Goal: Task Accomplishment & Management: Manage account settings

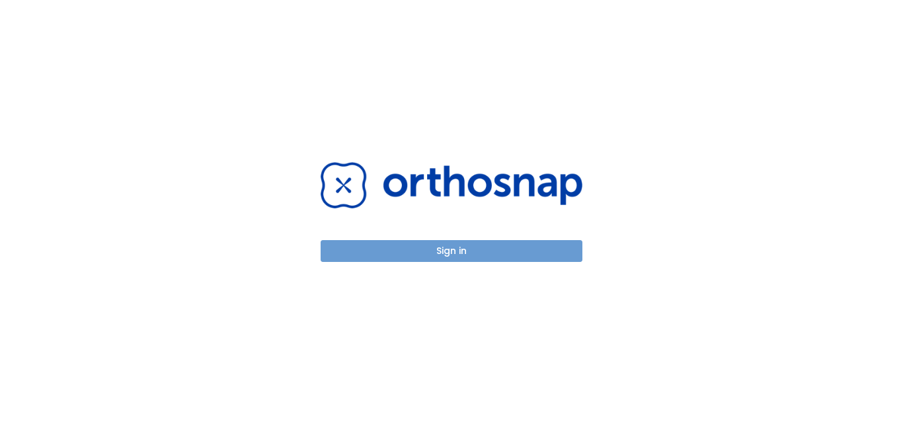
click at [450, 249] on button "Sign in" at bounding box center [452, 251] width 262 height 22
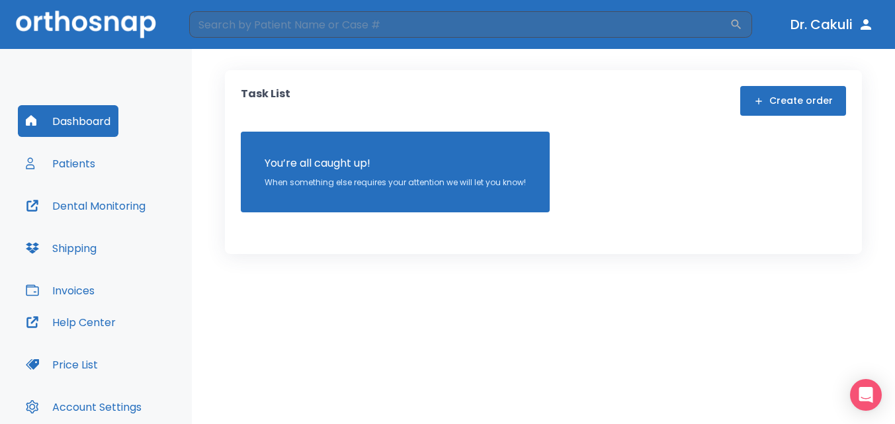
click at [71, 172] on button "Patients" at bounding box center [60, 163] width 85 height 32
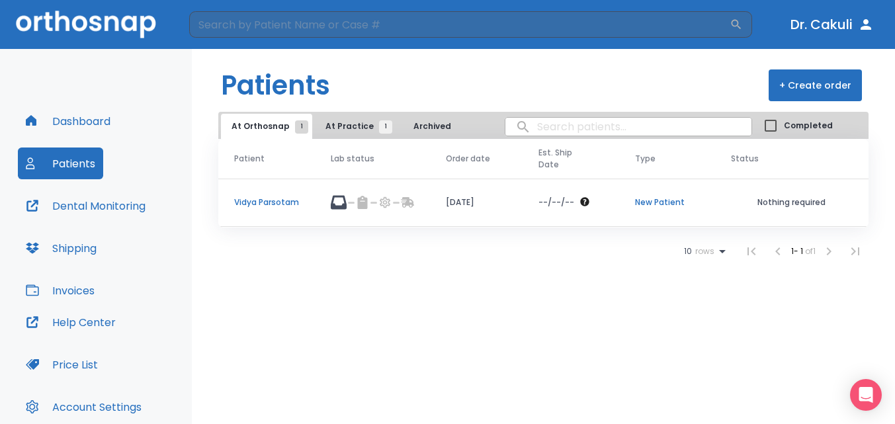
click at [299, 192] on td "Vidya Parsotam" at bounding box center [266, 203] width 97 height 48
